Goal: Task Accomplishment & Management: Manage account settings

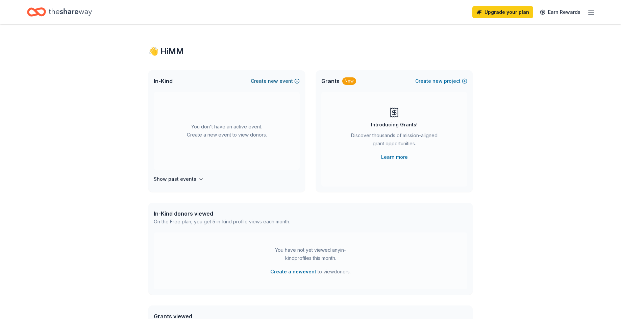
click at [274, 80] on span "new" at bounding box center [273, 81] width 10 height 8
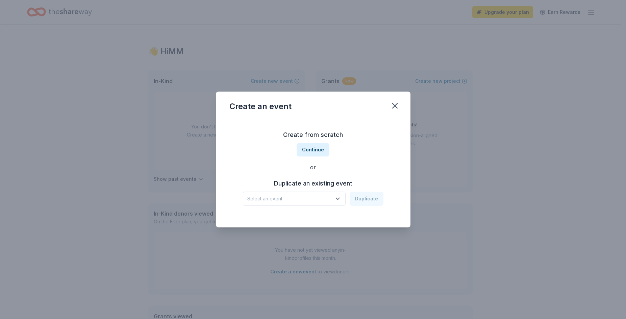
click at [314, 183] on h3 "Duplicate an existing event" at bounding box center [313, 183] width 141 height 11
click at [362, 195] on div "Select an event Duplicate" at bounding box center [313, 199] width 141 height 14
click at [325, 197] on span "Select an event" at bounding box center [289, 199] width 85 height 8
click at [322, 148] on div "Create from scratch Continue or Duplicate an existing event Select an event Dup…" at bounding box center [314, 168] width 168 height 98
click at [322, 133] on h3 "Create from scratch" at bounding box center [314, 134] width 168 height 11
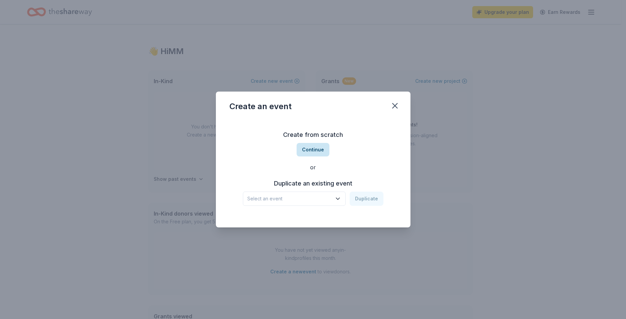
click at [322, 146] on button "Continue" at bounding box center [313, 150] width 33 height 14
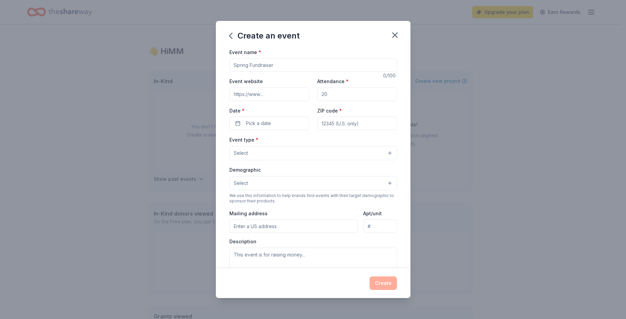
click at [273, 65] on input "Event name *" at bounding box center [314, 65] width 168 height 14
type input "[PERSON_NAME] Silent Auction"
click at [400, 34] on button "button" at bounding box center [395, 35] width 15 height 15
click at [395, 30] on button "button" at bounding box center [395, 35] width 15 height 15
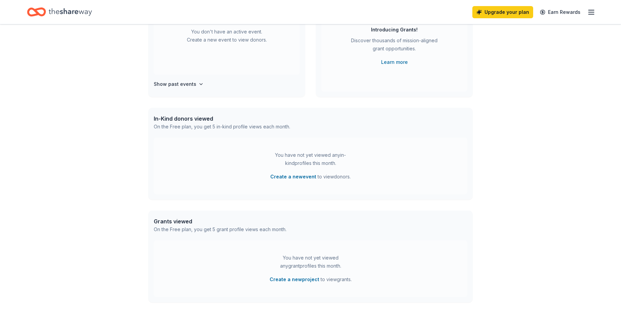
scroll to position [101, 0]
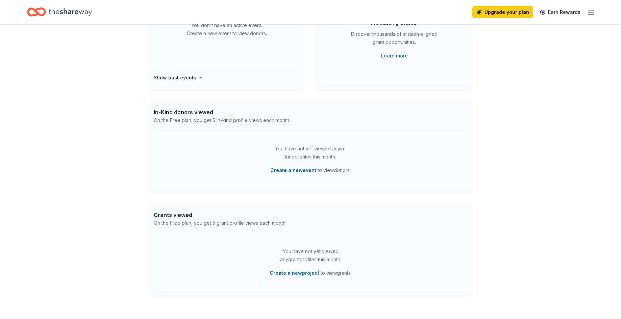
click at [186, 73] on div "You don't have an active event. Create a new event to view donors. Show past ev…" at bounding box center [226, 41] width 157 height 100
click at [186, 76] on h4 "Show past events" at bounding box center [175, 78] width 43 height 8
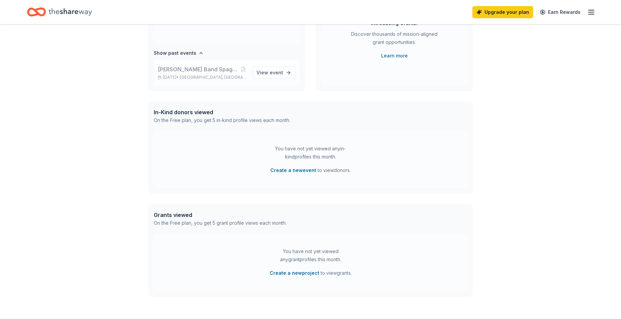
scroll to position [25, 0]
click at [272, 70] on span "event" at bounding box center [277, 72] width 14 height 6
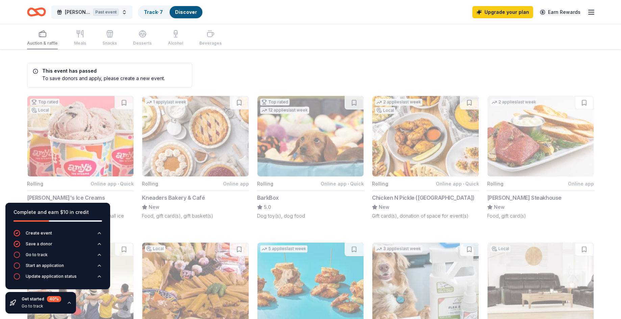
click at [122, 13] on button "[PERSON_NAME] Band Spaghetti Dinner and Silent Auction Past event" at bounding box center [91, 12] width 81 height 14
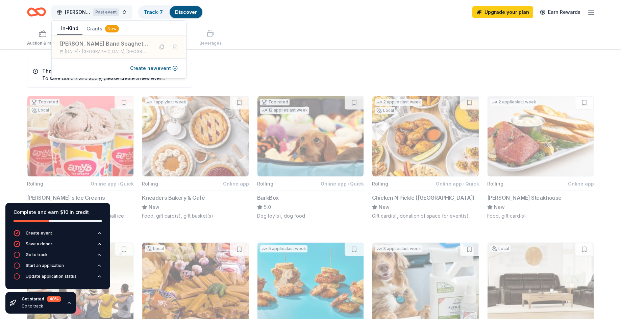
click at [123, 13] on button "[PERSON_NAME] Band Spaghetti Dinner and Silent Auction Past event" at bounding box center [91, 12] width 81 height 14
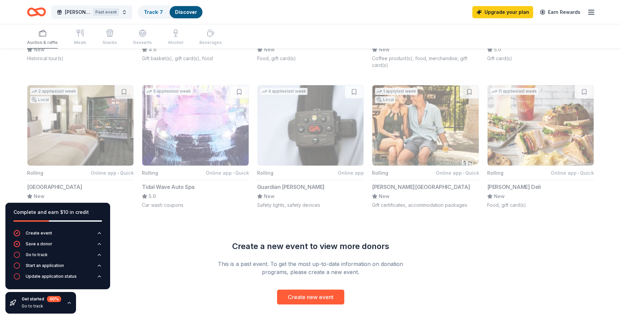
scroll to position [439, 0]
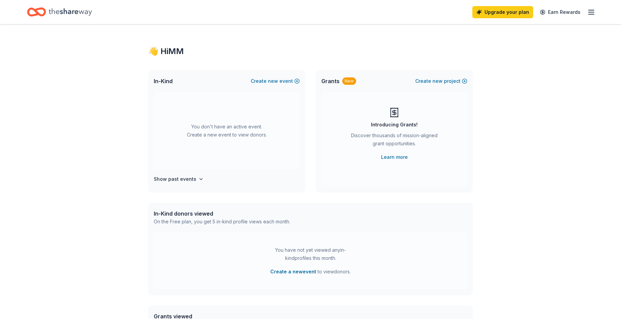
click at [454, 75] on div "Grants New Create new project" at bounding box center [394, 81] width 157 height 22
click at [169, 52] on div "👋 Hi MM" at bounding box center [310, 51] width 325 height 11
click at [468, 134] on div "Grants New Create new project Introducing Grants! Discover thousands of mission…" at bounding box center [394, 131] width 157 height 122
click at [170, 52] on div "👋 Hi MM" at bounding box center [310, 51] width 325 height 11
click at [176, 52] on div "👋 Hi MM" at bounding box center [310, 51] width 325 height 11
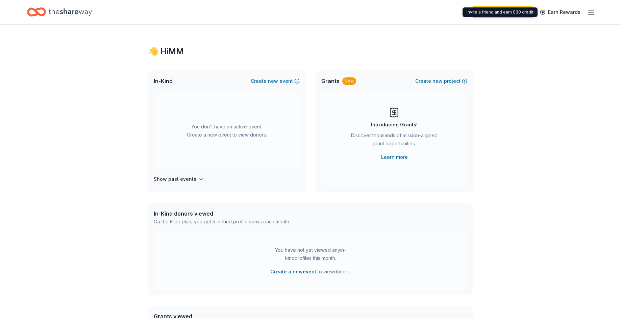
click at [587, 10] on div "Upgrade your plan Earn Rewards" at bounding box center [534, 12] width 123 height 16
click at [591, 11] on icon "button" at bounding box center [592, 12] width 8 height 8
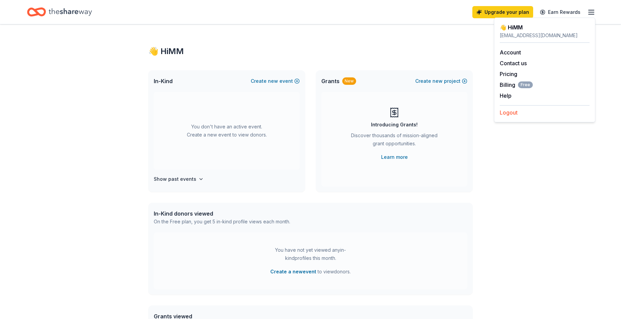
click at [516, 115] on button "Logout" at bounding box center [509, 113] width 18 height 8
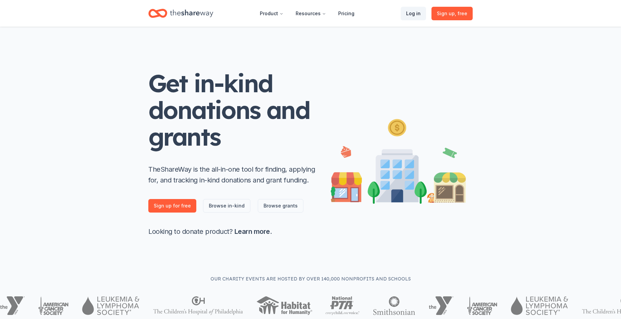
click at [419, 13] on link "Log in" at bounding box center [413, 14] width 25 height 14
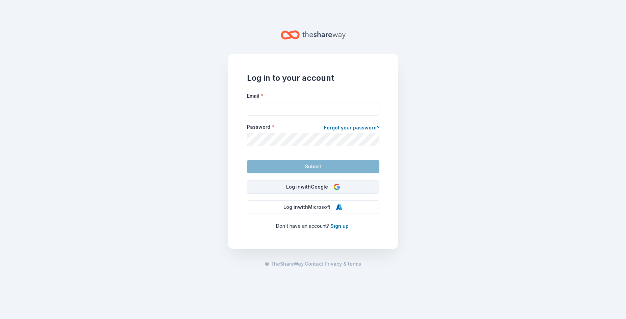
click at [299, 186] on button "Log in with Google" at bounding box center [313, 187] width 133 height 14
